Goal: Transaction & Acquisition: Purchase product/service

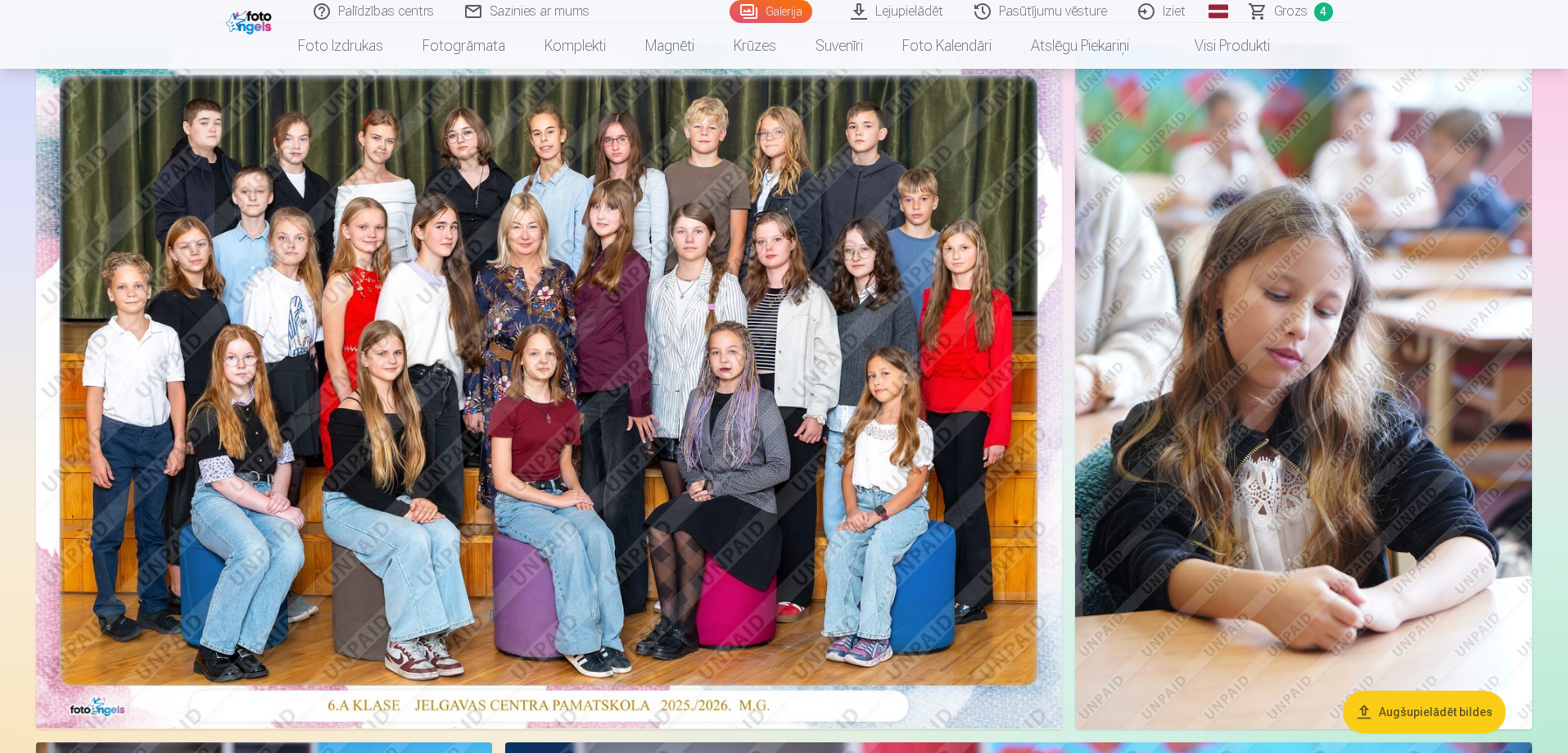
scroll to position [82, 0]
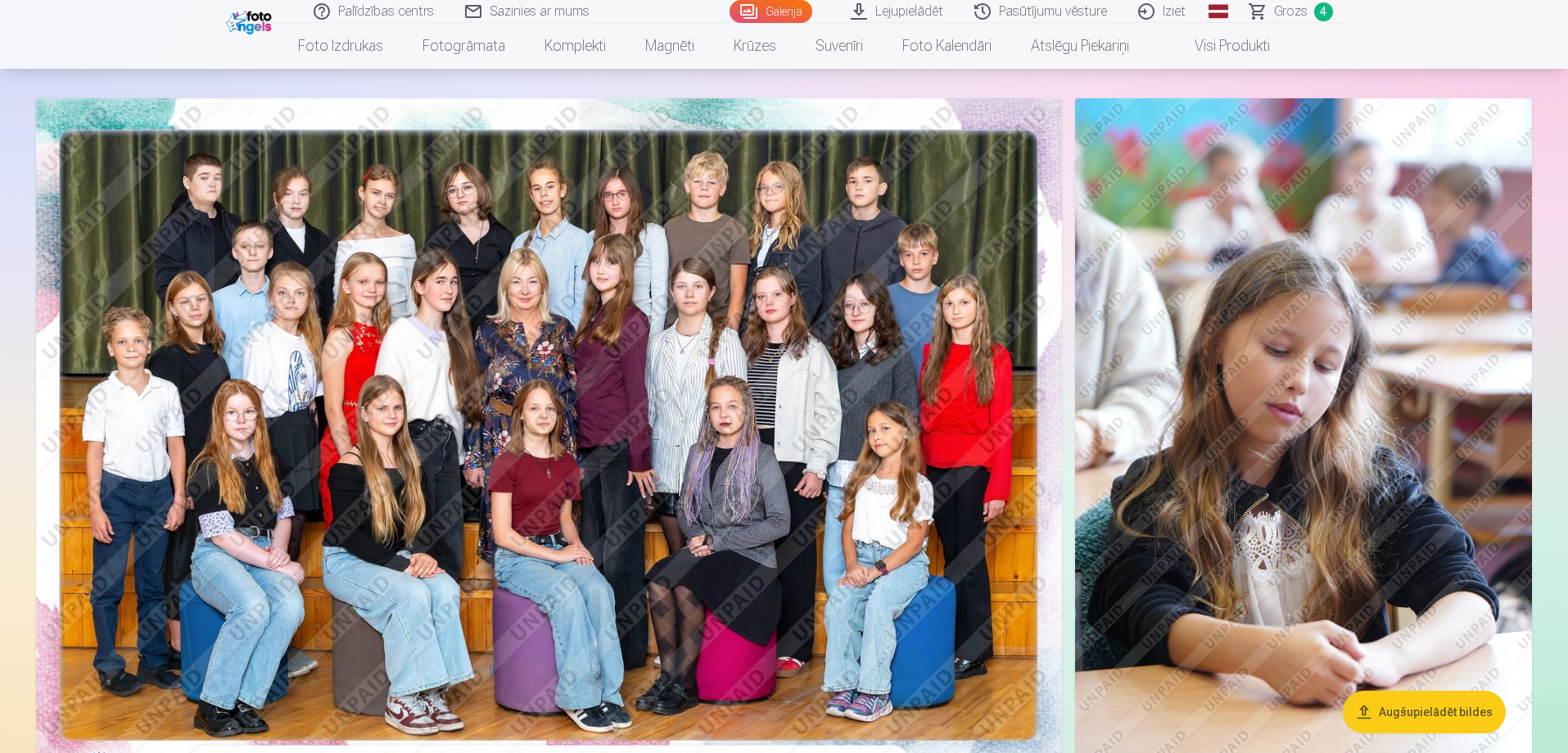
drag, startPoint x: 789, startPoint y: 642, endPoint x: 671, endPoint y: 636, distance: 118.2
click at [671, 636] on img at bounding box center [549, 441] width 1026 height 685
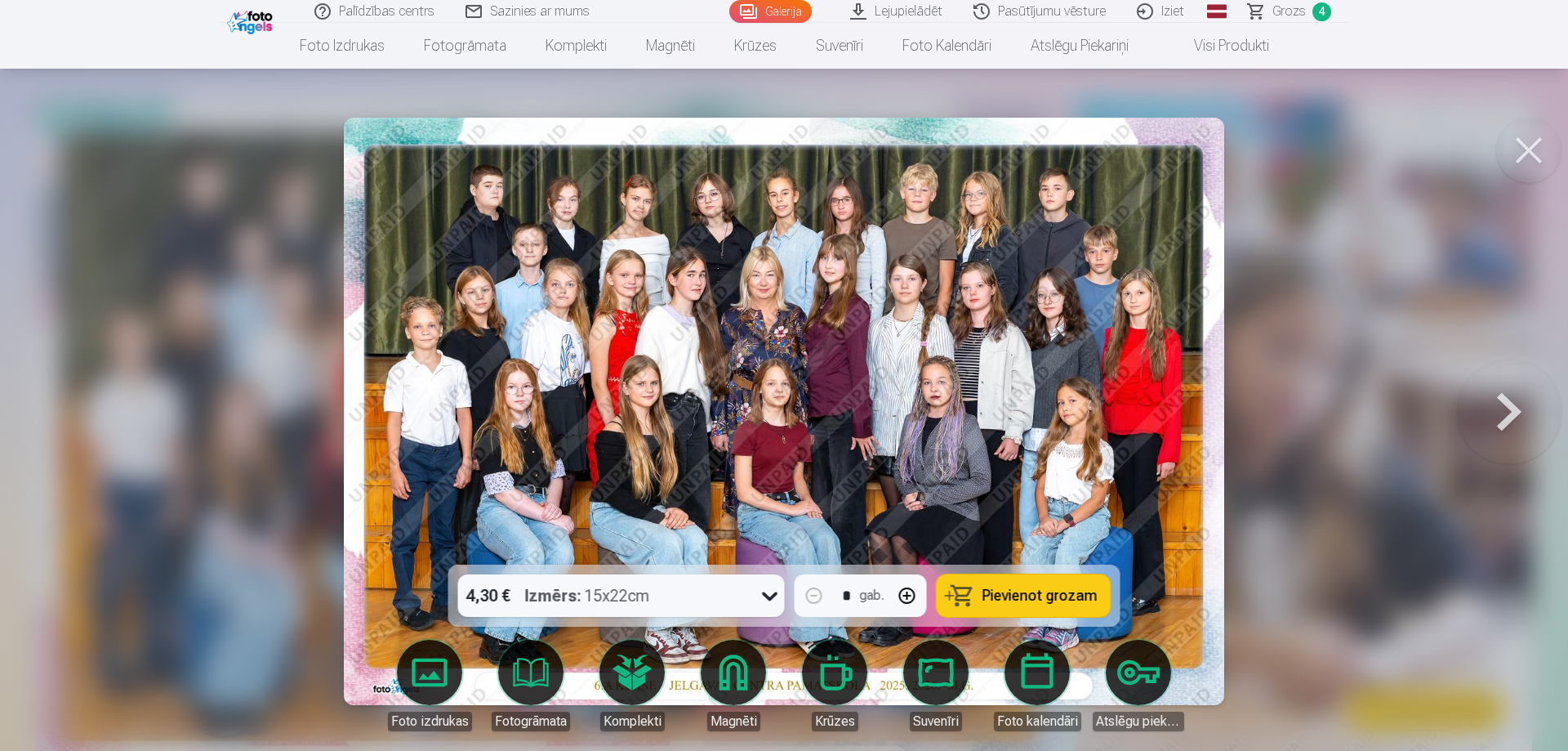
click at [1530, 157] on button at bounding box center [1529, 150] width 65 height 65
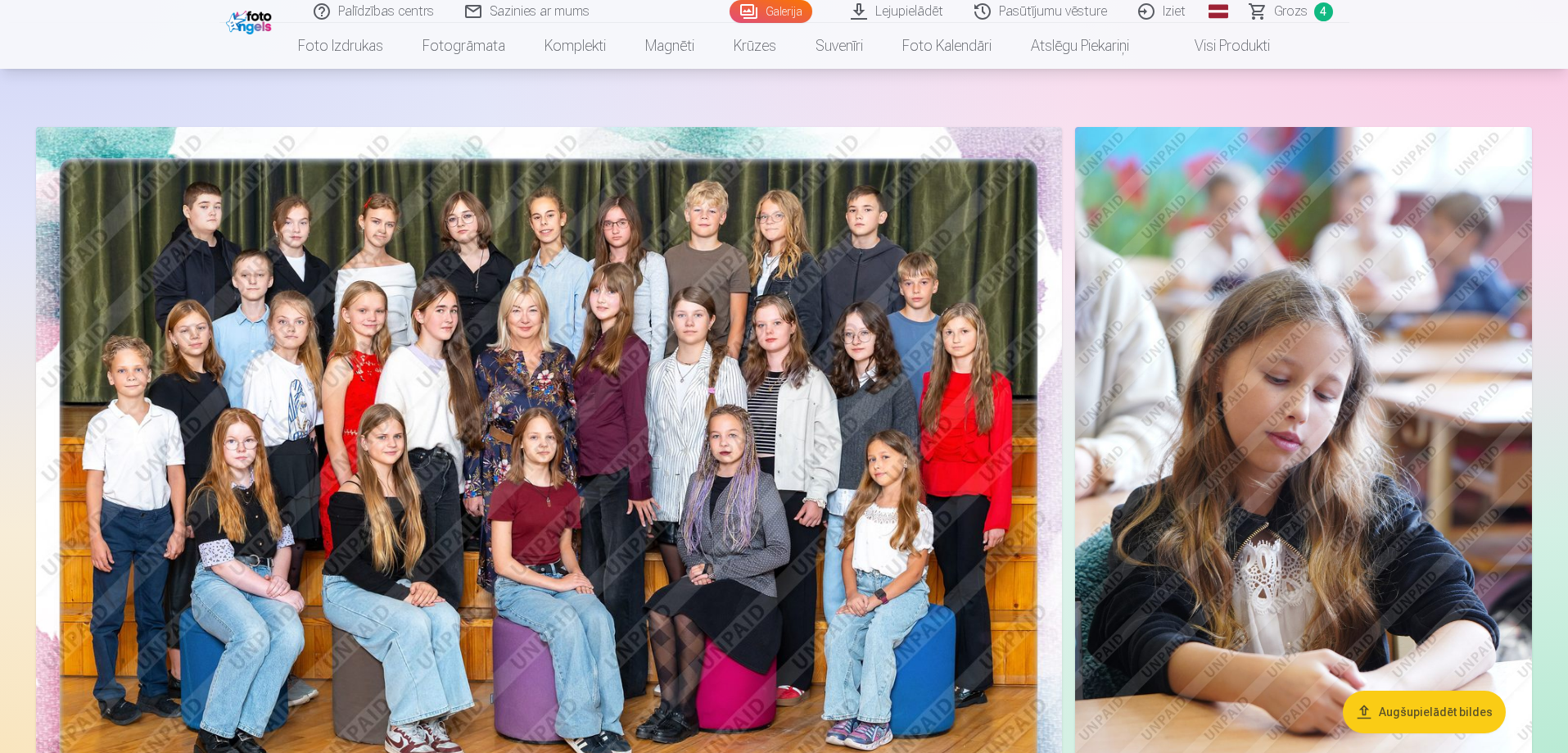
scroll to position [82, 0]
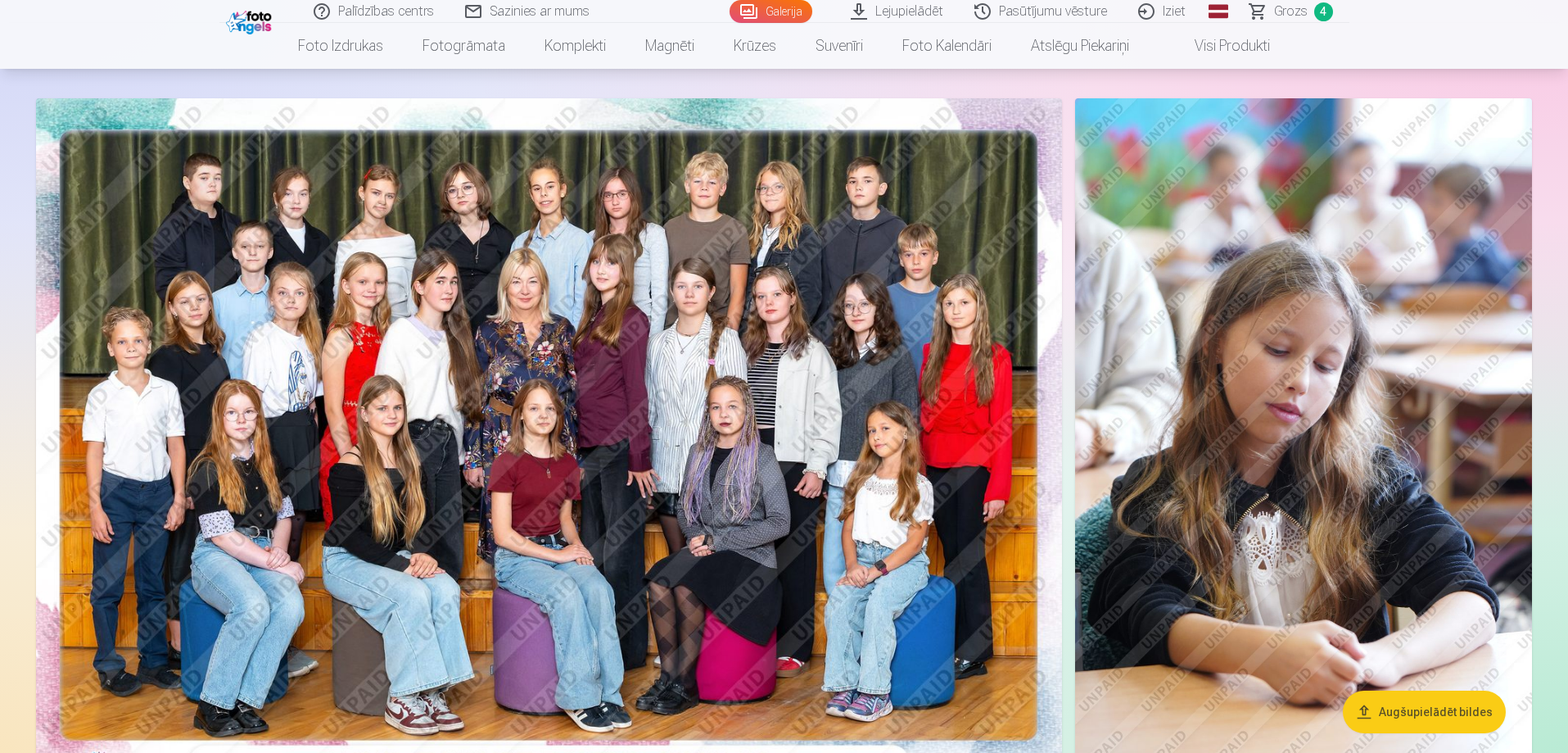
drag, startPoint x: 600, startPoint y: 312, endPoint x: 619, endPoint y: 307, distance: 19.6
drag, startPoint x: 619, startPoint y: 307, endPoint x: 574, endPoint y: 319, distance: 46.6
click at [574, 319] on img at bounding box center [549, 441] width 1026 height 685
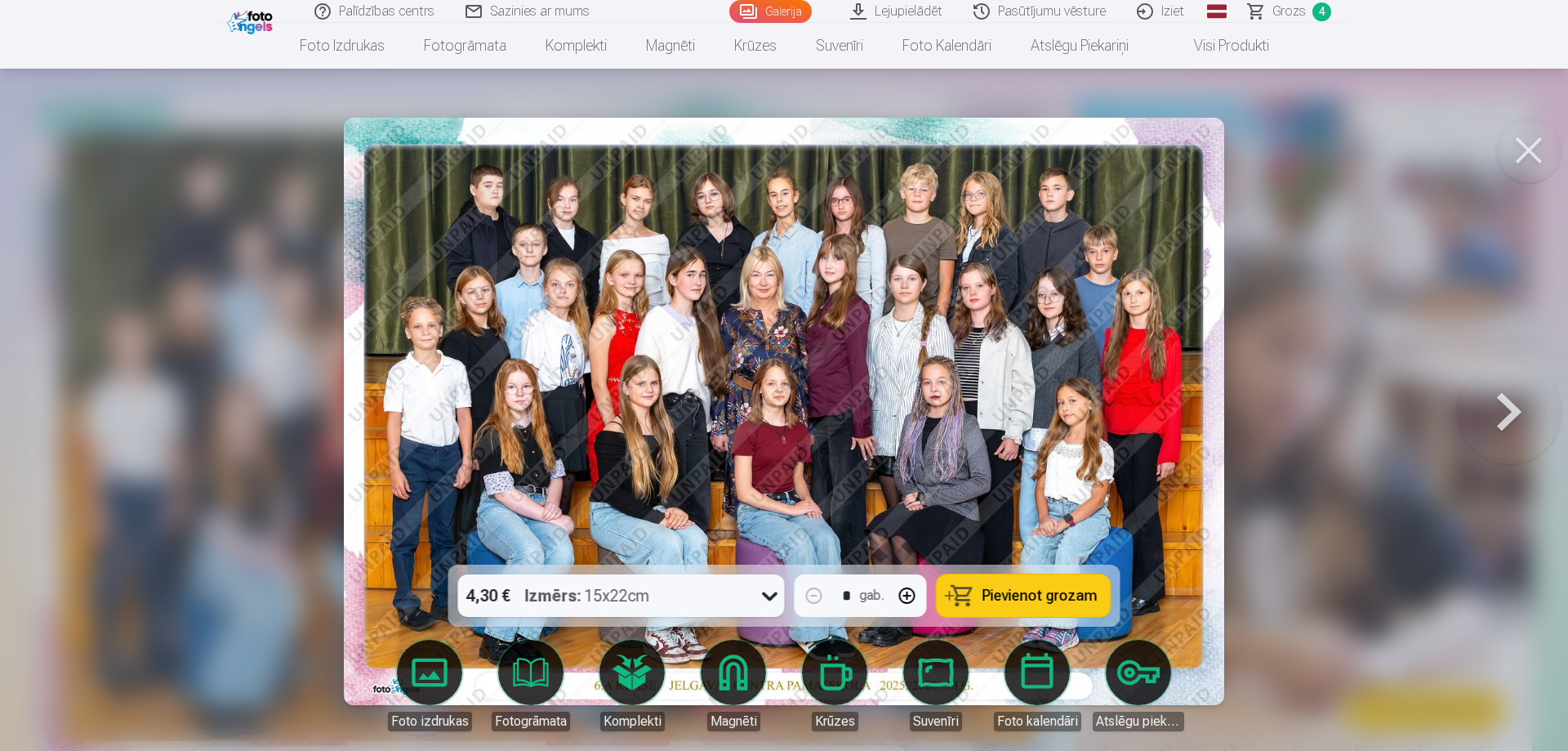
drag, startPoint x: 772, startPoint y: 603, endPoint x: 769, endPoint y: 594, distance: 9.5
click at [770, 596] on icon at bounding box center [770, 595] width 26 height 26
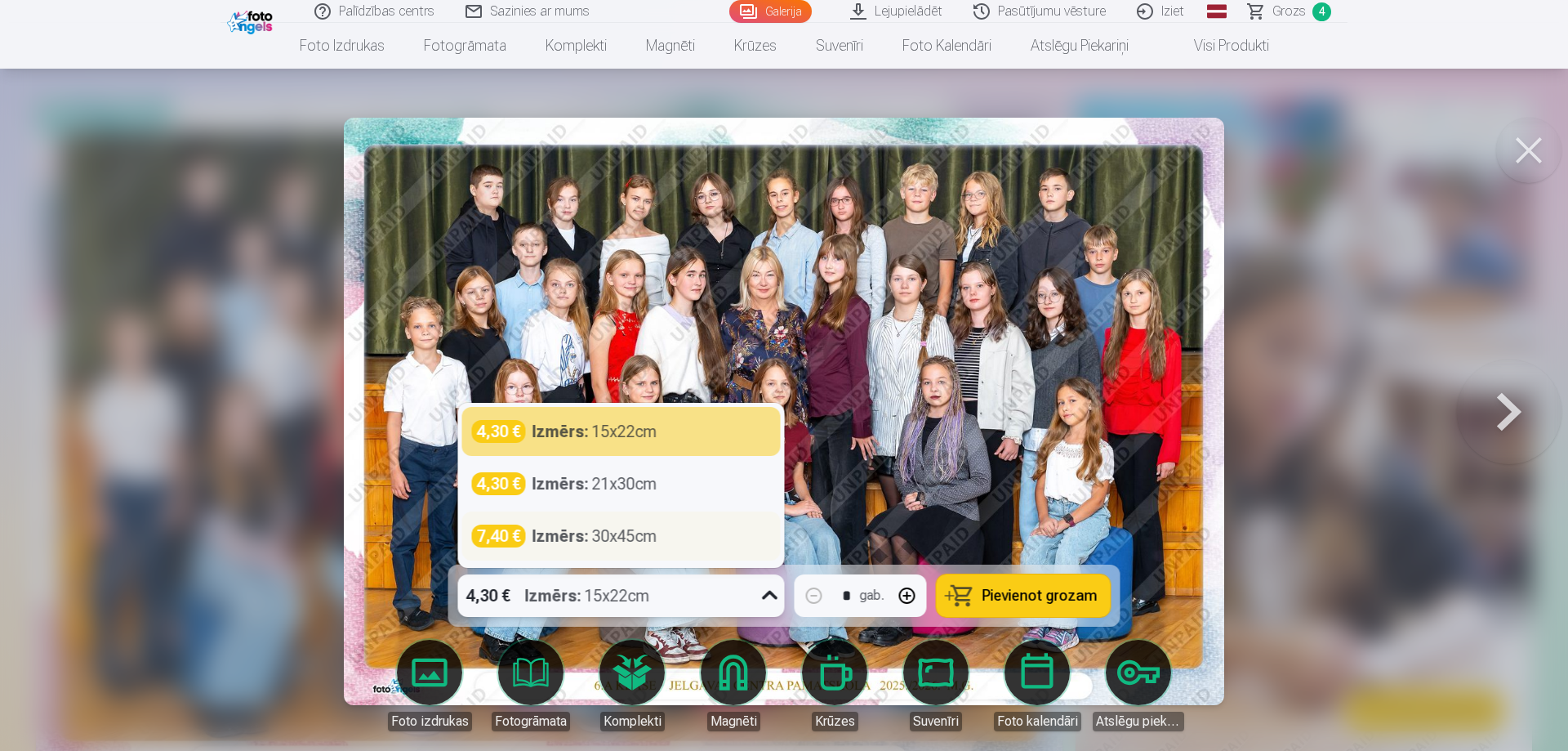
click at [627, 537] on div "Izmērs : 30x45cm" at bounding box center [595, 535] width 125 height 23
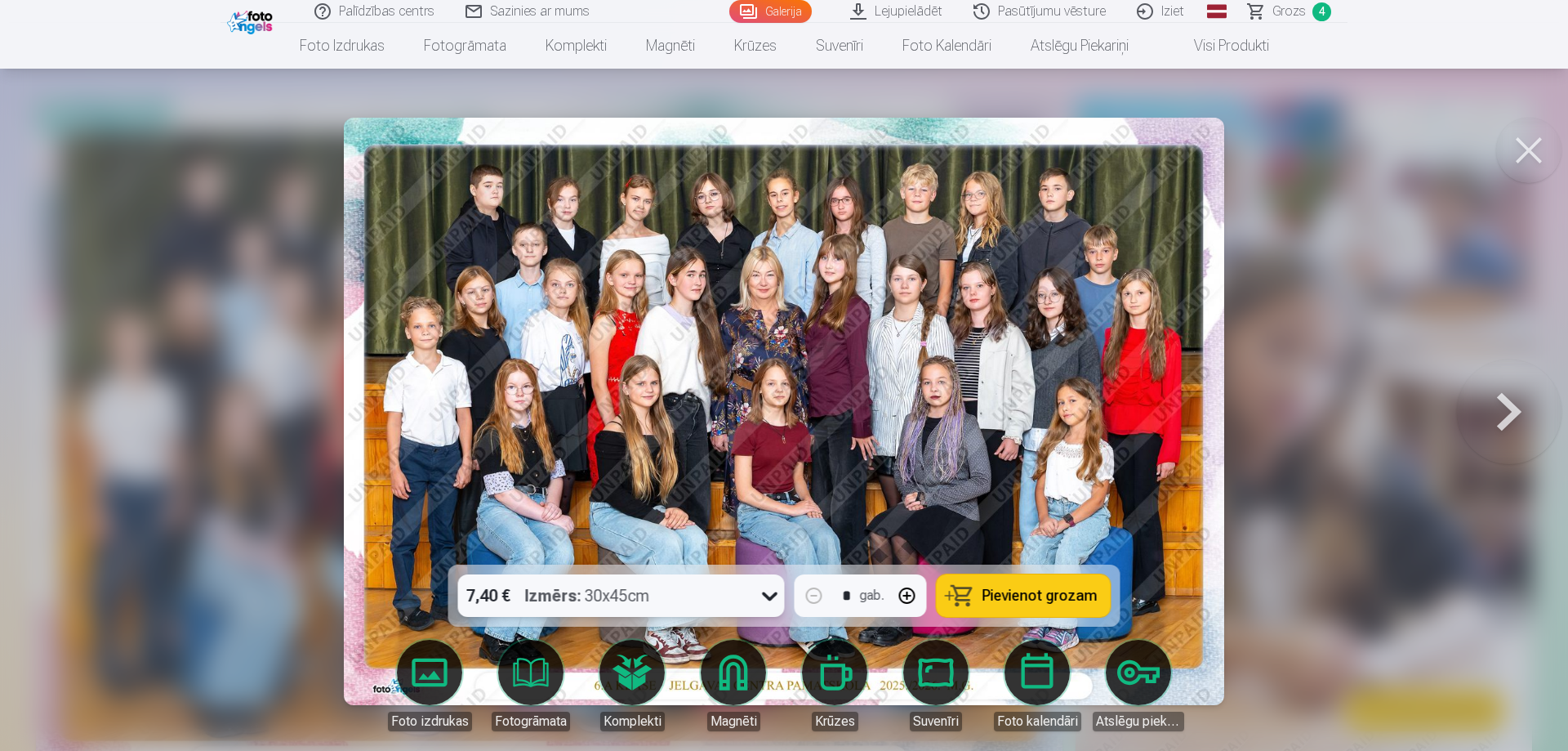
click at [767, 581] on div at bounding box center [770, 596] width 29 height 43
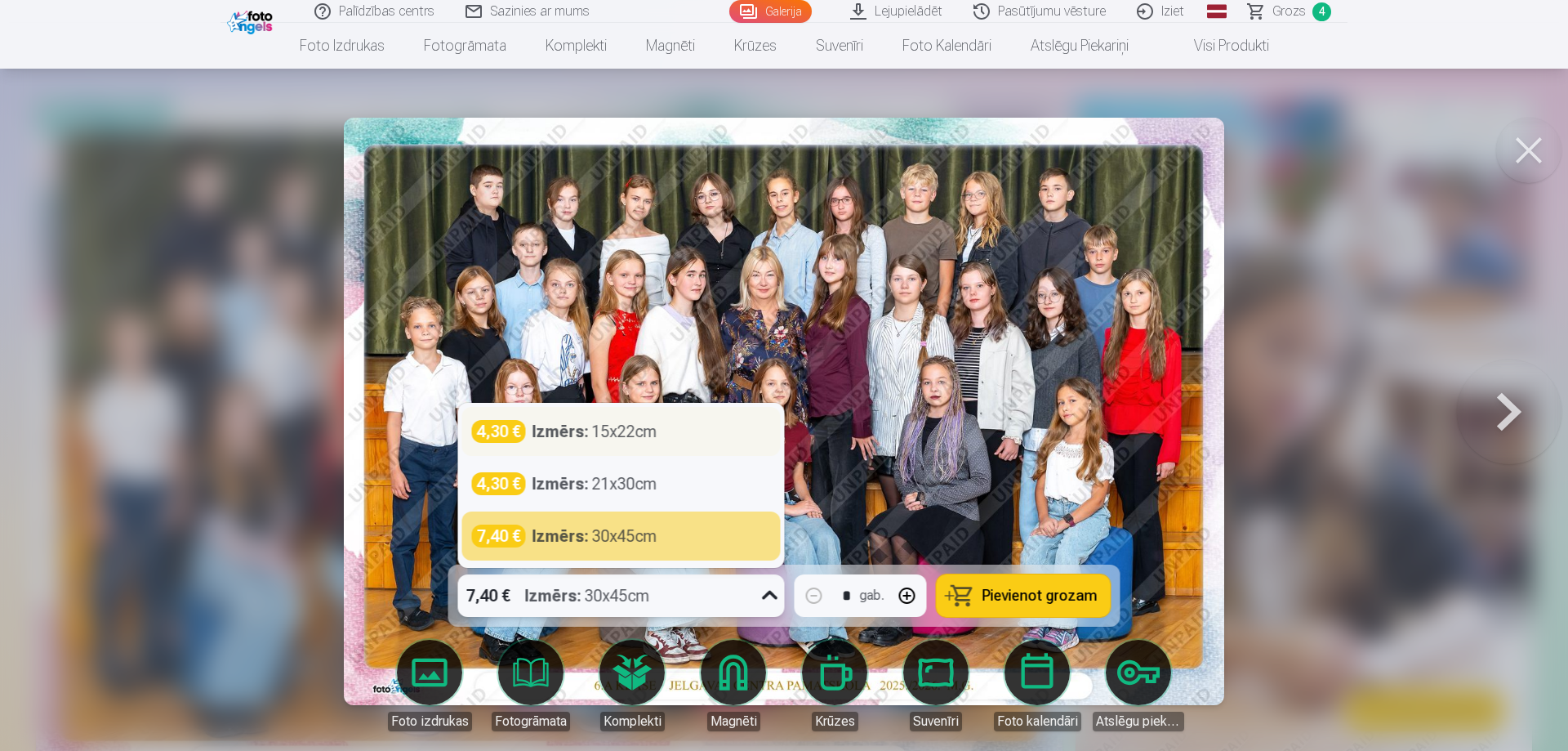
click at [692, 429] on div "4,30 € Izmērs : 15x22cm" at bounding box center [621, 431] width 299 height 23
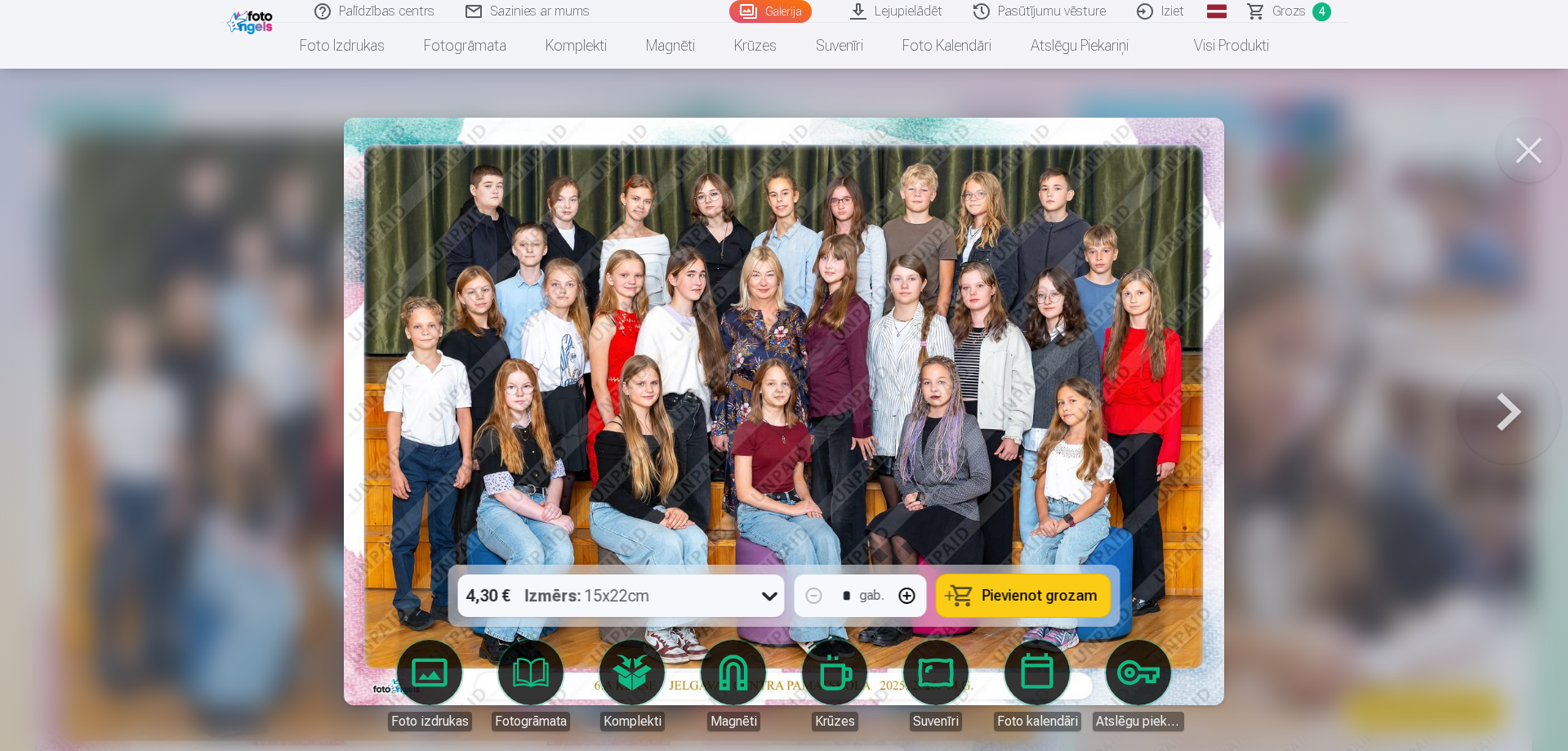
click at [1510, 162] on button at bounding box center [1529, 150] width 65 height 65
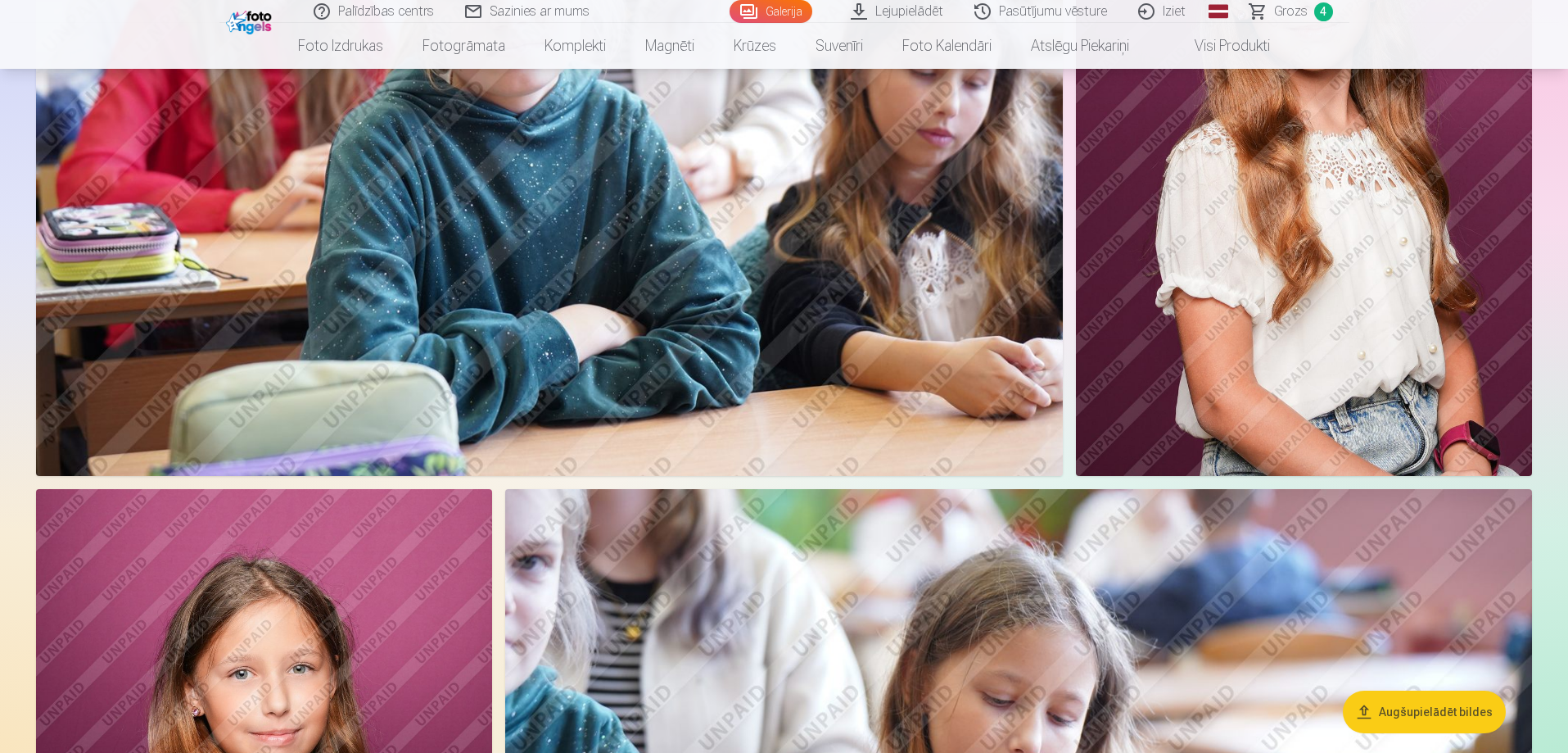
scroll to position [2048, 0]
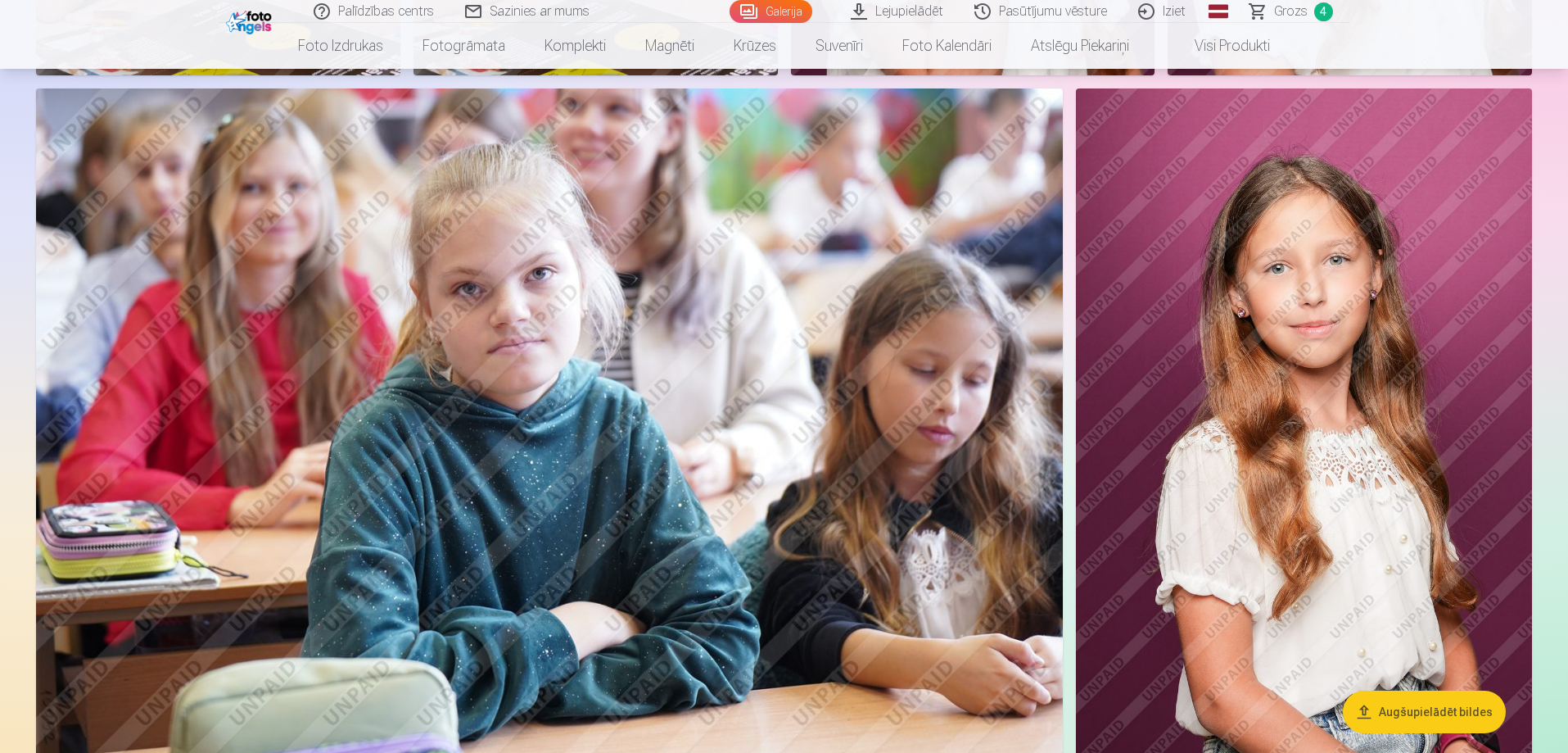
click at [1280, 14] on span "Grozs" at bounding box center [1291, 11] width 33 height 19
